Goal: Task Accomplishment & Management: Manage account settings

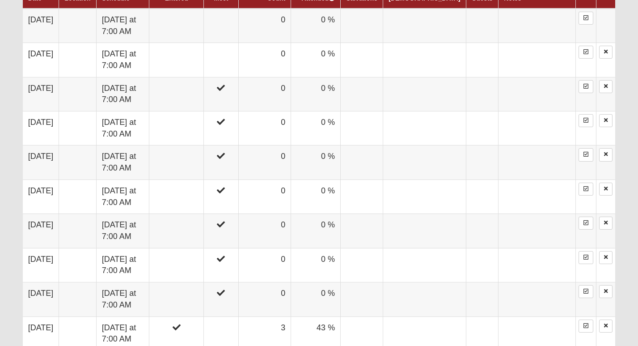
scroll to position [572, 0]
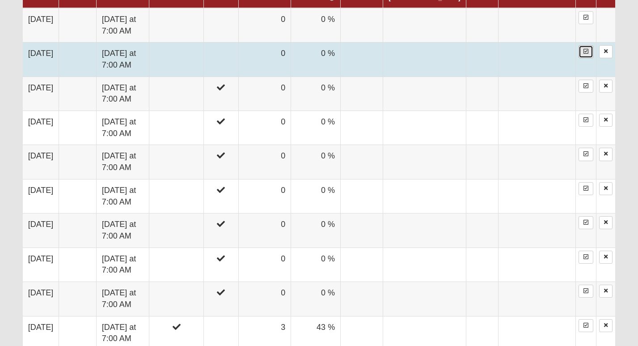
click at [586, 52] on icon at bounding box center [585, 51] width 5 height 5
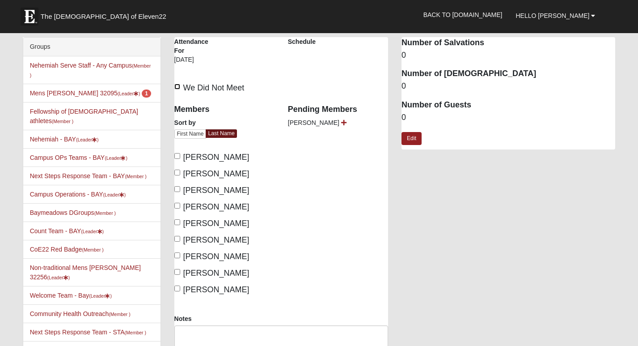
click at [178, 86] on input "We Did Not Meet" at bounding box center [177, 87] width 6 height 6
checkbox input "true"
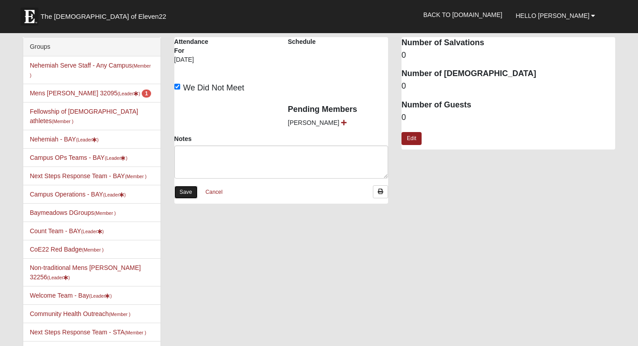
click at [185, 192] on link "Save" at bounding box center [185, 191] width 23 height 13
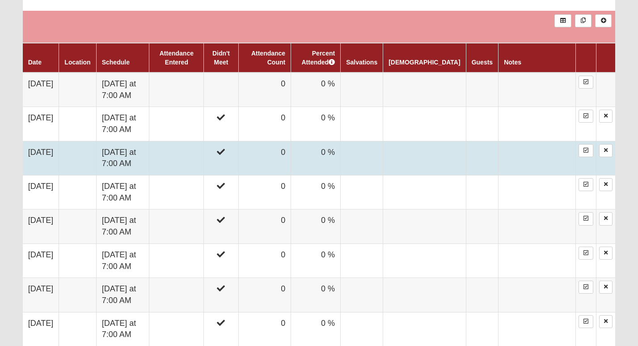
scroll to position [438, 0]
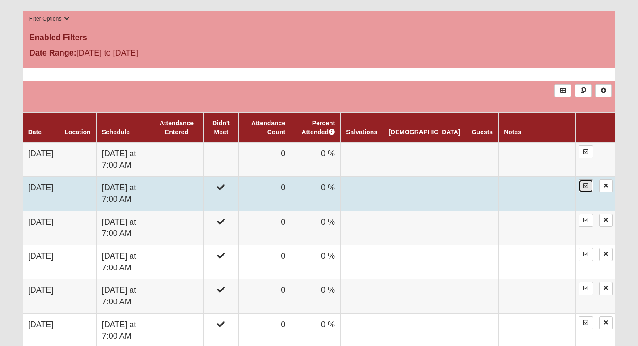
click at [586, 186] on icon at bounding box center [585, 185] width 5 height 5
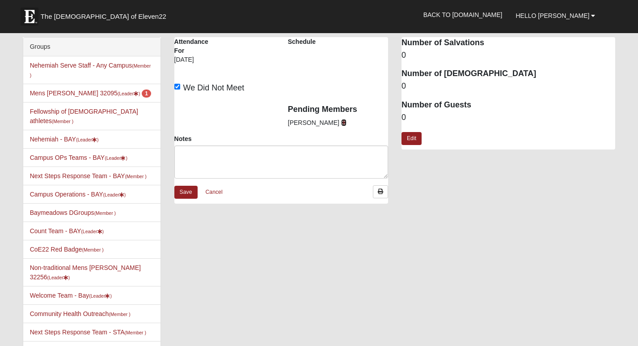
click at [341, 122] on icon at bounding box center [343, 122] width 5 height 6
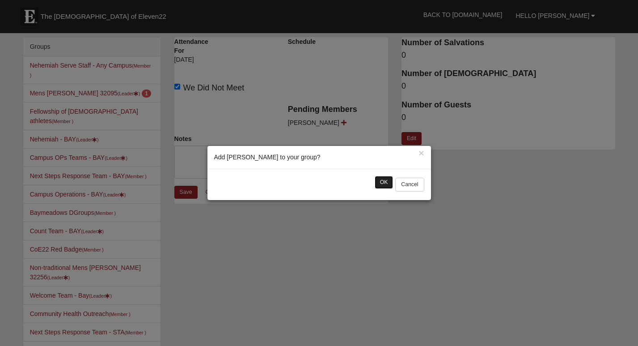
click at [386, 179] on button "OK" at bounding box center [384, 182] width 19 height 13
